Goal: Find contact information: Find contact information

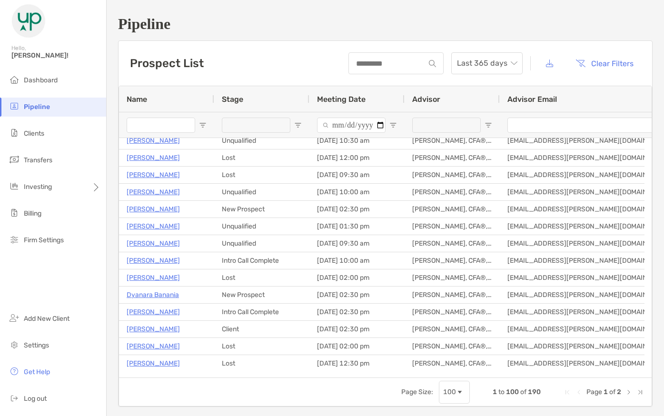
click at [151, 130] on input "Name Filter Input" at bounding box center [161, 125] width 69 height 15
type input "******"
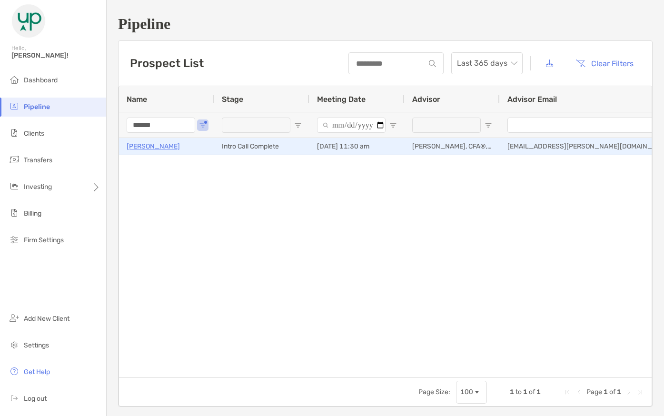
click at [149, 148] on p "Matt Stites" at bounding box center [153, 146] width 53 height 12
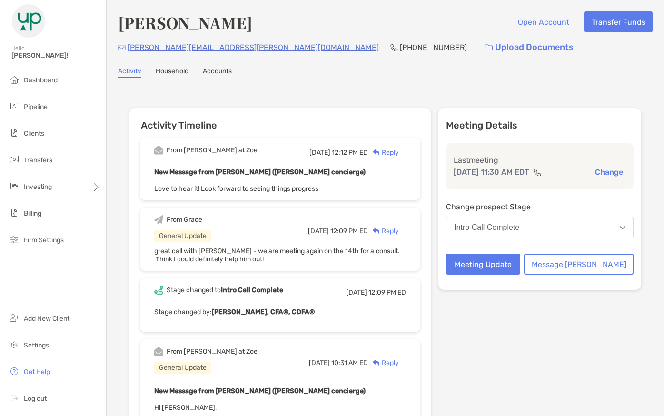
click at [400, 46] on p "[PHONE_NUMBER]" at bounding box center [433, 47] width 67 height 12
click at [400, 46] on p "(713) 409-7488" at bounding box center [433, 47] width 67 height 12
copy p "(713) 409-7488"
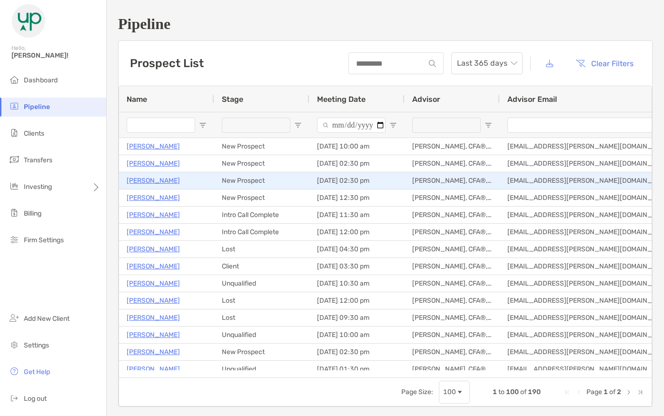
type input "******"
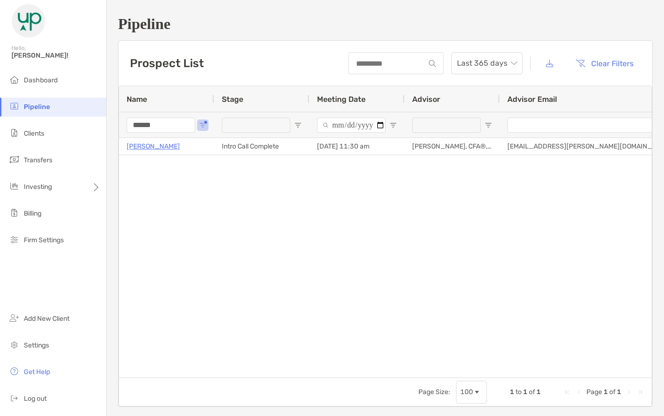
drag, startPoint x: 168, startPoint y: 123, endPoint x: 93, endPoint y: 123, distance: 75.2
click at [109, 123] on div "Pipeline Prospect List Last 365 days Clear Filters 1 to 1 of 1. Page 1 of 1 Nam…" at bounding box center [385, 211] width 557 height 422
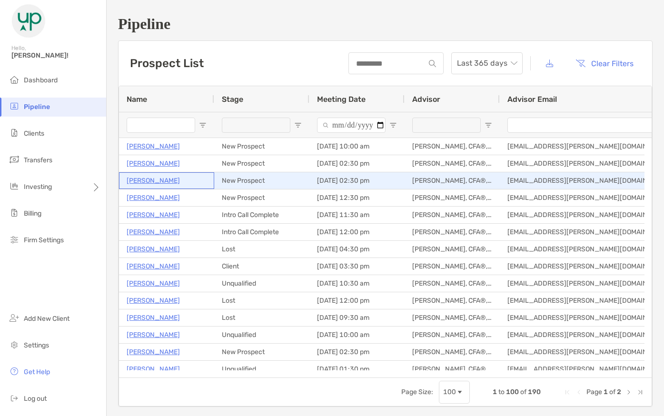
click at [154, 179] on p "Stephanie Chen" at bounding box center [153, 181] width 53 height 12
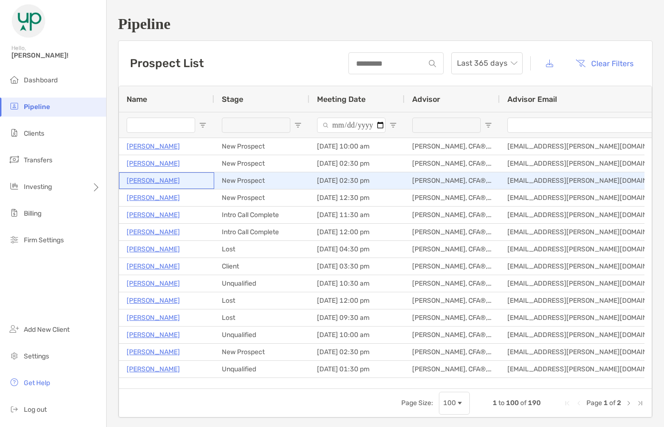
click at [161, 178] on p "Stephanie Chen" at bounding box center [153, 181] width 53 height 12
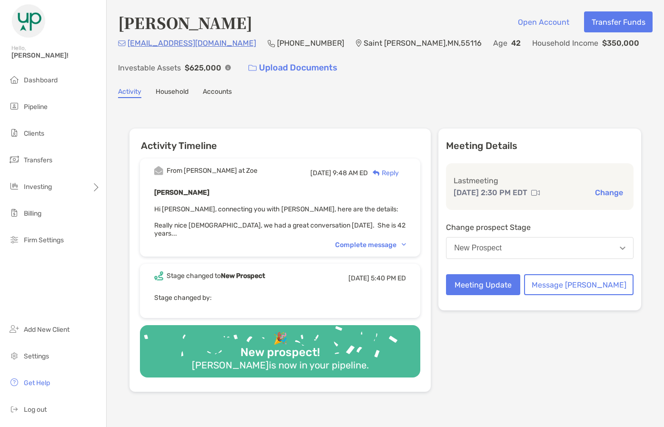
click at [277, 39] on p "[PHONE_NUMBER]" at bounding box center [310, 43] width 67 height 12
click at [277, 40] on p "[PHONE_NUMBER]" at bounding box center [310, 43] width 67 height 12
click at [277, 41] on p "[PHONE_NUMBER]" at bounding box center [310, 43] width 67 height 12
copy p "[PHONE_NUMBER]"
drag, startPoint x: 209, startPoint y: 48, endPoint x: 127, endPoint y: 49, distance: 81.9
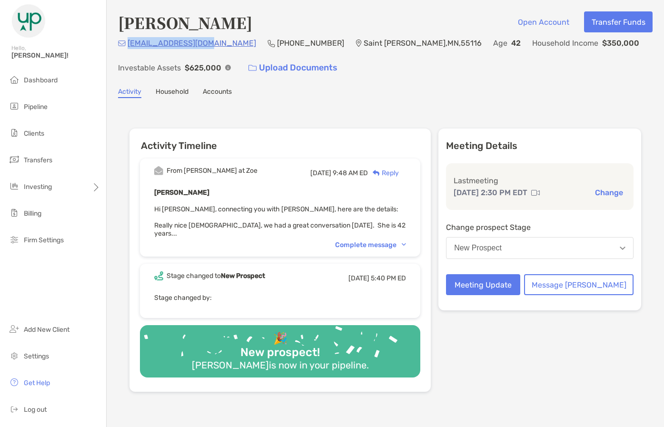
click at [127, 49] on div "[EMAIL_ADDRESS][DOMAIN_NAME] [PHONE_NUMBER] [GEOGRAPHIC_DATA][PERSON_NAME] Age …" at bounding box center [385, 57] width 535 height 41
copy p "[EMAIL_ADDRESS][DOMAIN_NAME]"
